Goal: Use online tool/utility: Utilize a website feature to perform a specific function

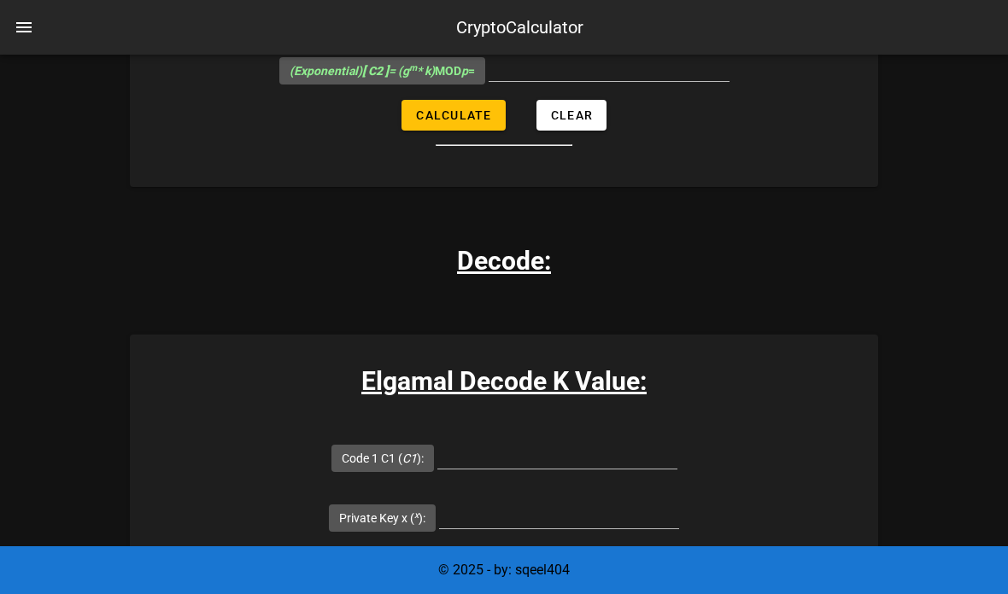
scroll to position [2598, 0]
click at [437, 442] on input "Code 1 C1 ( C1 ):" at bounding box center [557, 455] width 240 height 27
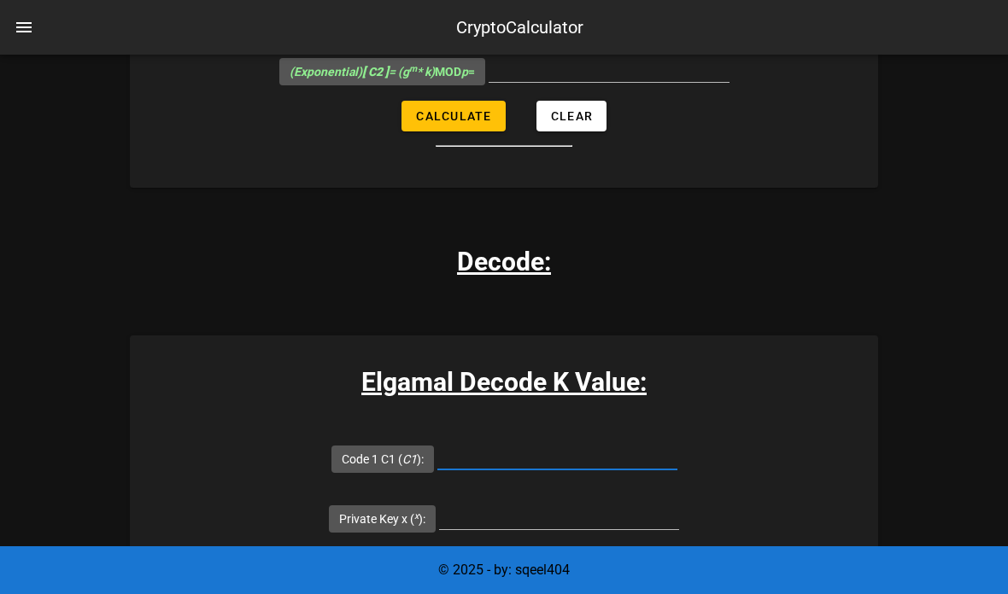
paste input "12279519522290406516"
type input "12279519522290406516"
click at [593, 562] on input "Public Key p ( p ):" at bounding box center [558, 575] width 240 height 27
paste input "14912432766367177751"
type input "14912432766367177751"
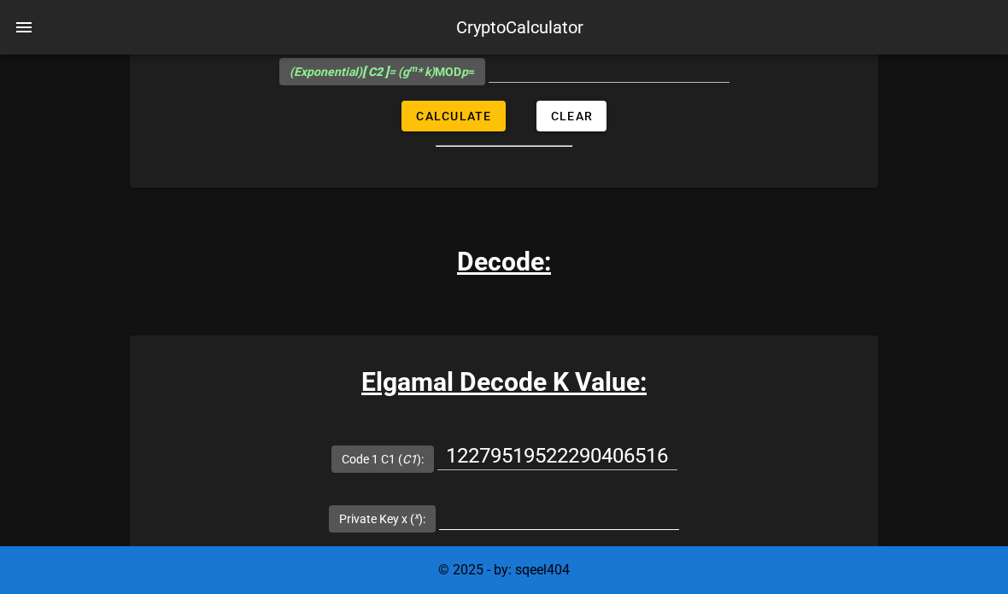
click at [679, 502] on input "Private Key x ( x ):" at bounding box center [559, 515] width 240 height 27
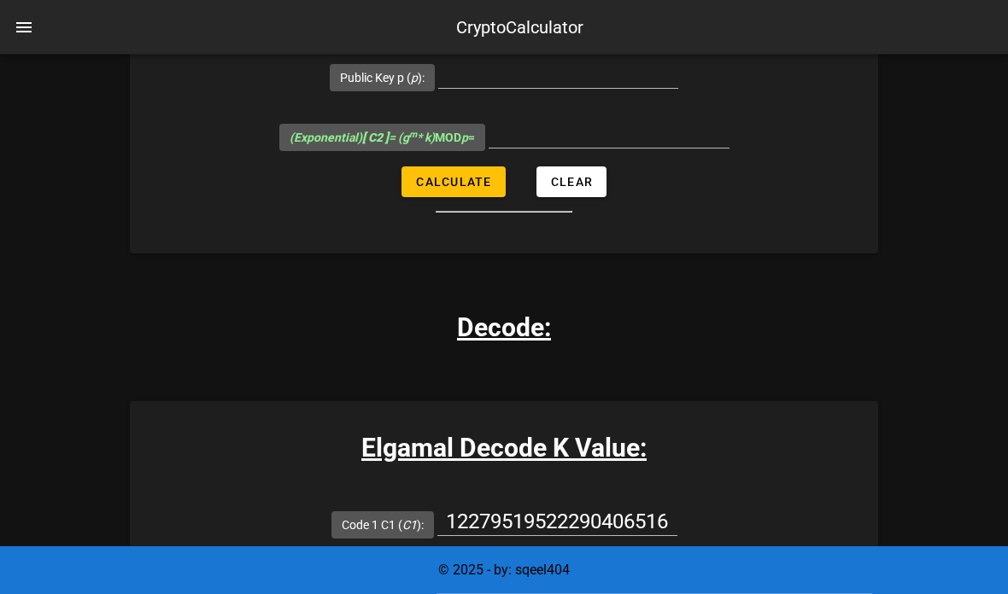
scroll to position [2535, 0]
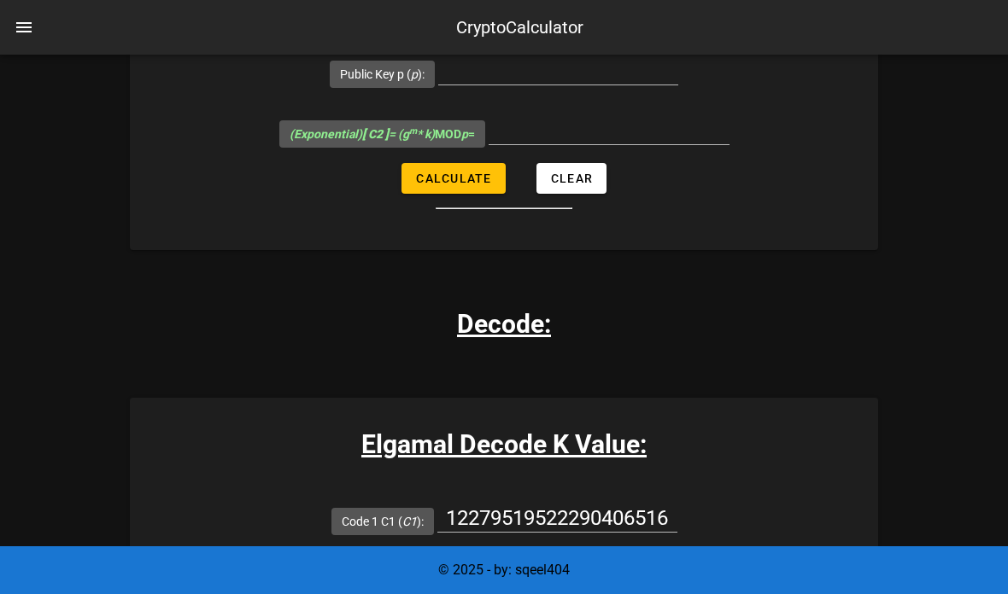
type input "All fields are required"
click at [679, 564] on input "Private Key x ( x ):" at bounding box center [559, 577] width 240 height 27
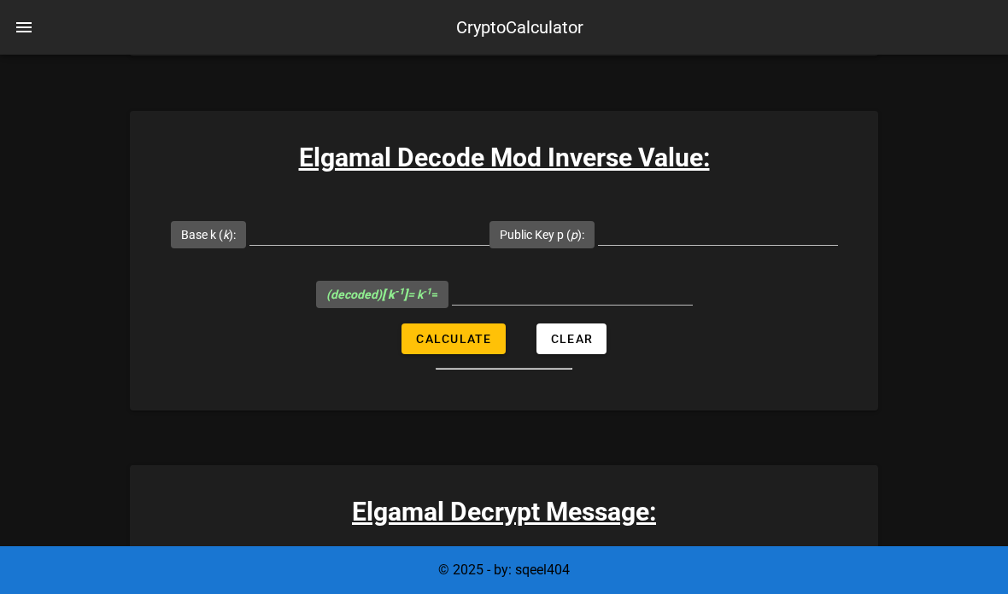
click at [661, 572] on input "Mod Inverse [PERSON_NAME] -1 ( k -1 ):" at bounding box center [612, 585] width 240 height 27
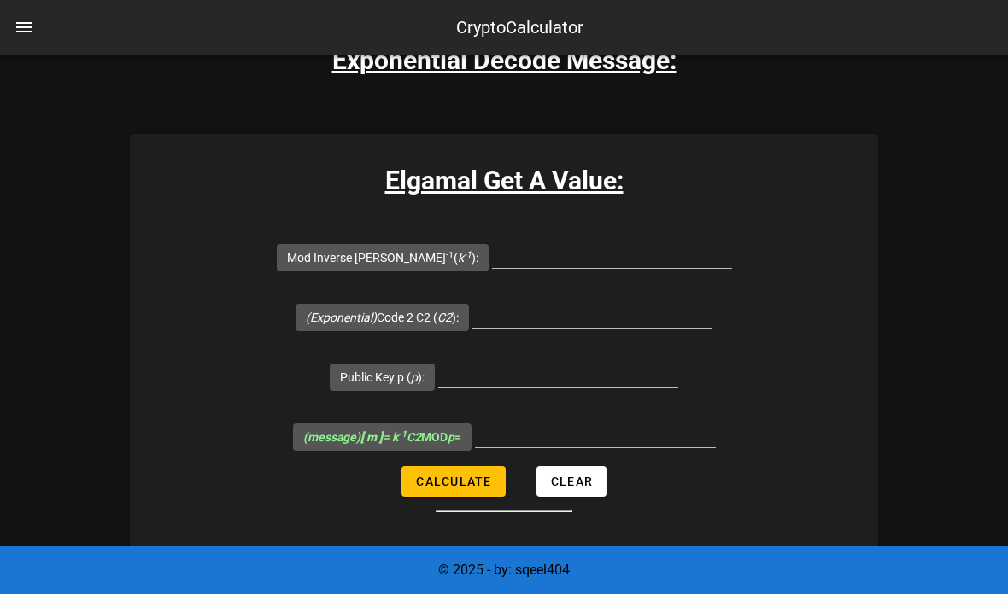
scroll to position [4186, 0]
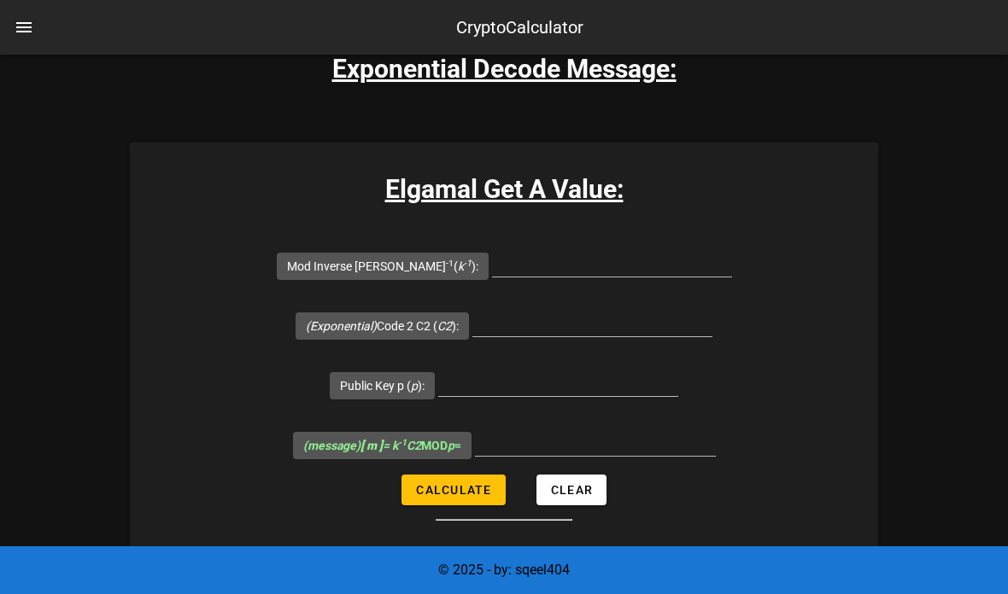
paste input "14912432766367177751"
type input "14912432766367177751"
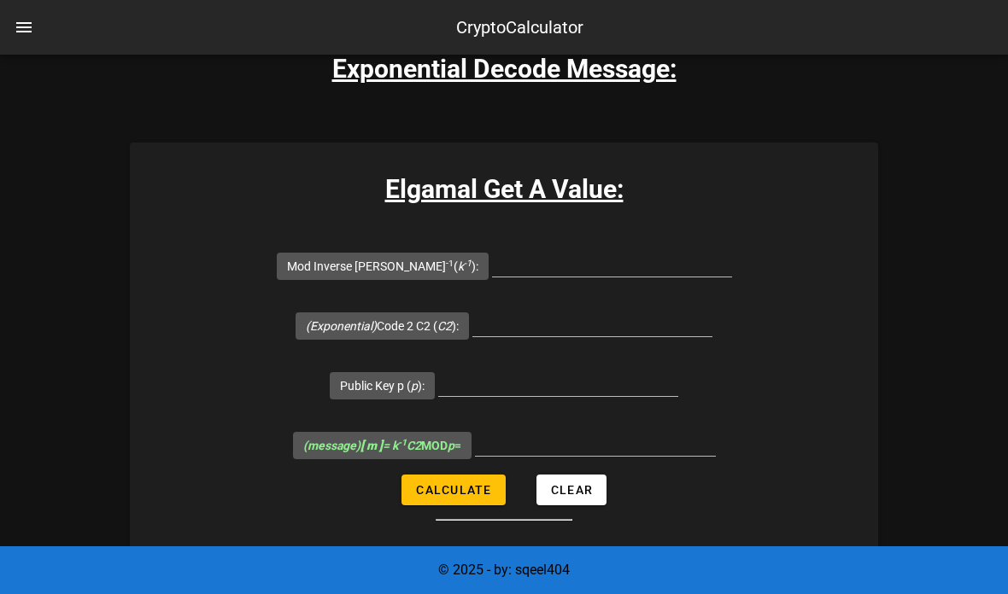
paste input "2784687438861268863"
type input "2784687438861268863"
